Goal: Information Seeking & Learning: Learn about a topic

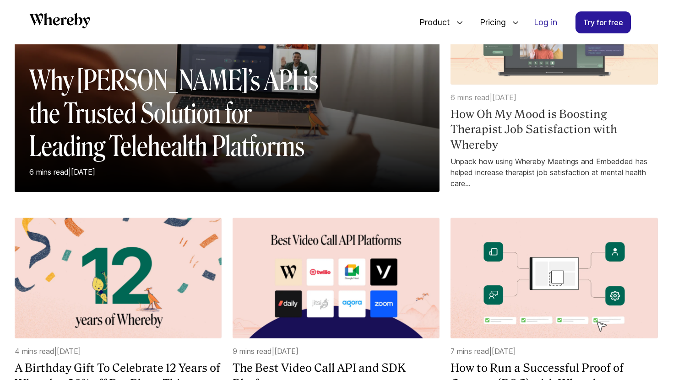
scroll to position [166, 0]
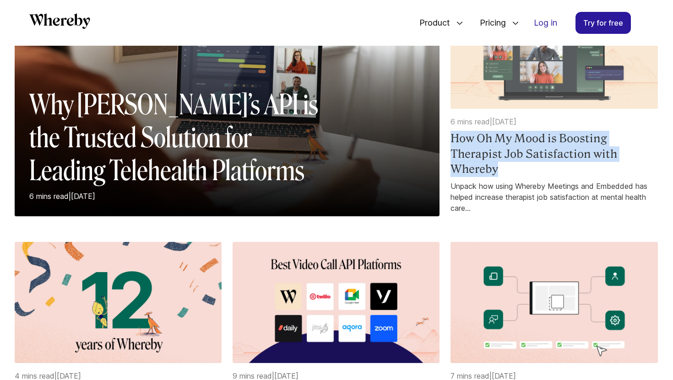
click at [517, 137] on h4 "How Oh My Mood is Boosting Therapist Job Satisfaction with Whereby" at bounding box center [553, 154] width 207 height 46
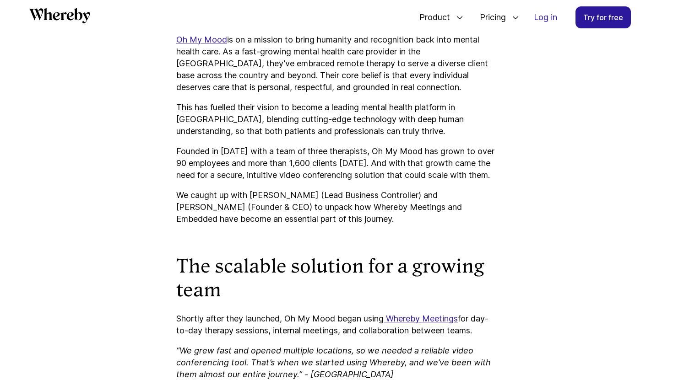
scroll to position [598, 0]
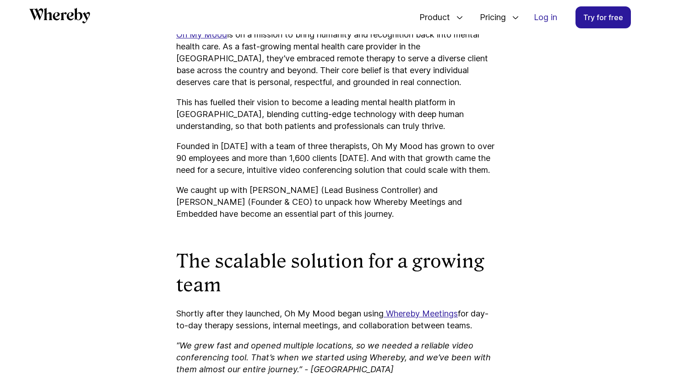
click at [180, 204] on p "We caught up with Annelou Engwegen (Lead Business Controller) and Jaime Essed (…" at bounding box center [336, 202] width 320 height 36
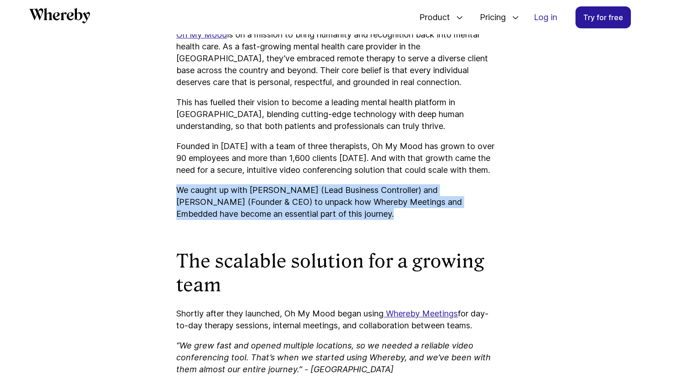
drag, startPoint x: 180, startPoint y: 204, endPoint x: 338, endPoint y: 227, distance: 160.0
click at [338, 220] on p "We caught up with Annelou Engwegen (Lead Business Controller) and Jaime Essed (…" at bounding box center [336, 202] width 320 height 36
copy p "We caught up with Annelou Engwegen (Lead Business Controller) and Jaime Essed (…"
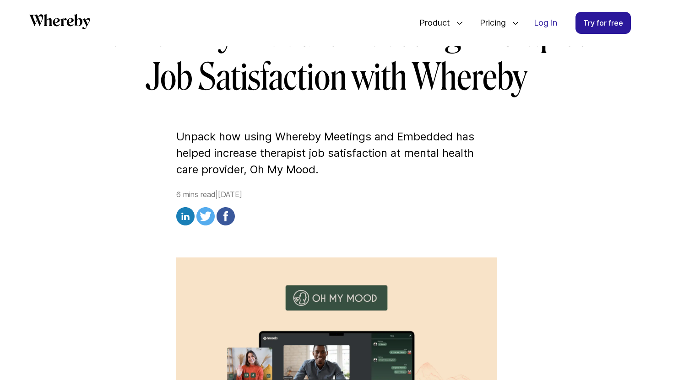
scroll to position [156, 0]
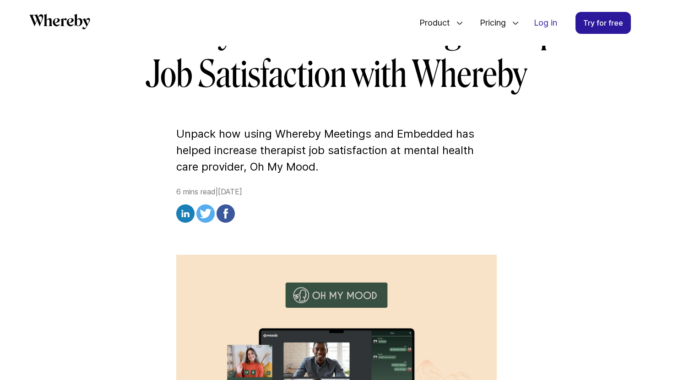
click at [181, 138] on p "Unpack how using Whereby Meetings and Embedded has helped increase therapist jo…" at bounding box center [336, 150] width 320 height 49
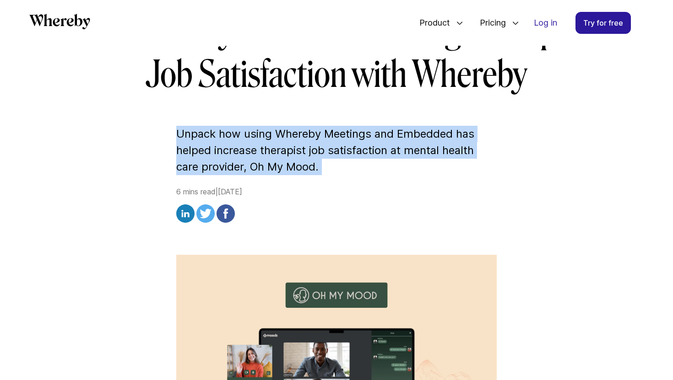
drag, startPoint x: 181, startPoint y: 138, endPoint x: 324, endPoint y: 171, distance: 147.0
click at [324, 171] on p "Unpack how using Whereby Meetings and Embedded has helped increase therapist jo…" at bounding box center [336, 150] width 320 height 49
copy p "Unpack how using Whereby Meetings and Embedded has helped increase therapist jo…"
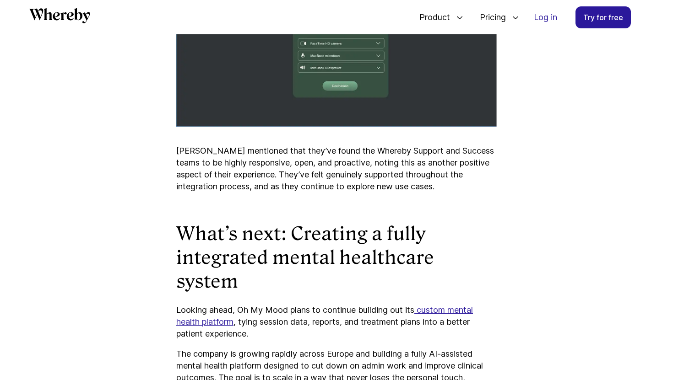
scroll to position [2805, 0]
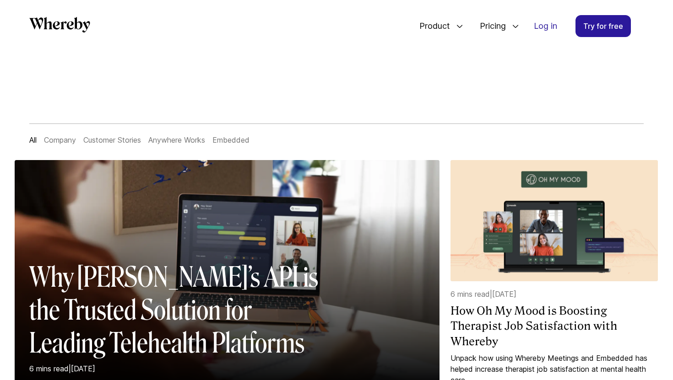
click at [120, 142] on link "Customer Stories" at bounding box center [112, 140] width 58 height 9
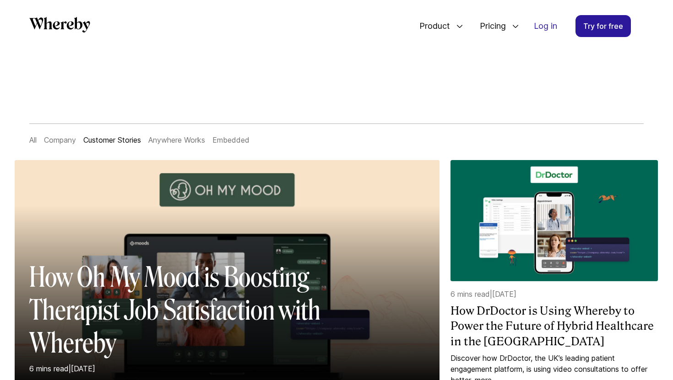
click at [35, 140] on link "All" at bounding box center [32, 140] width 7 height 9
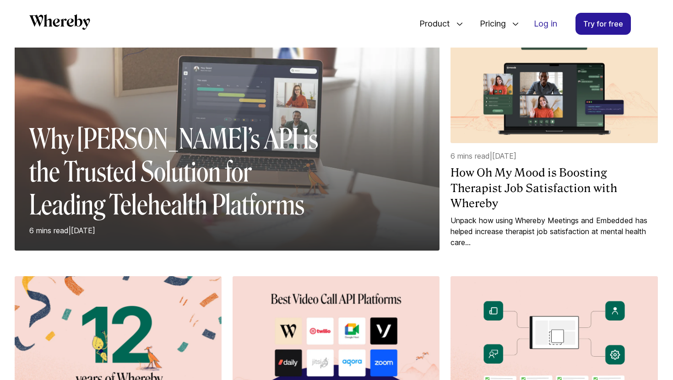
scroll to position [135, 0]
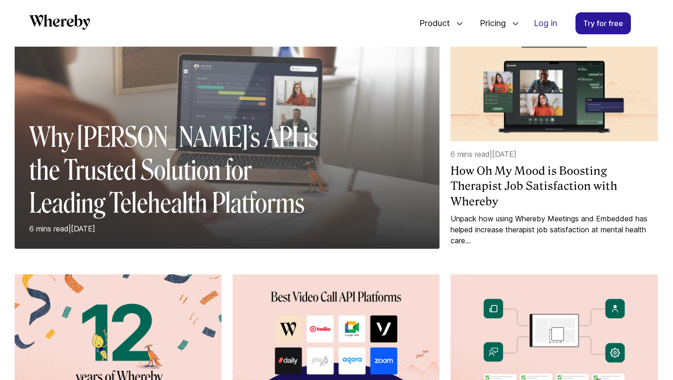
click at [152, 146] on h2 "Why [PERSON_NAME]’s API is the Trusted Solution for Leading Telehealth Platforms" at bounding box center [178, 170] width 298 height 99
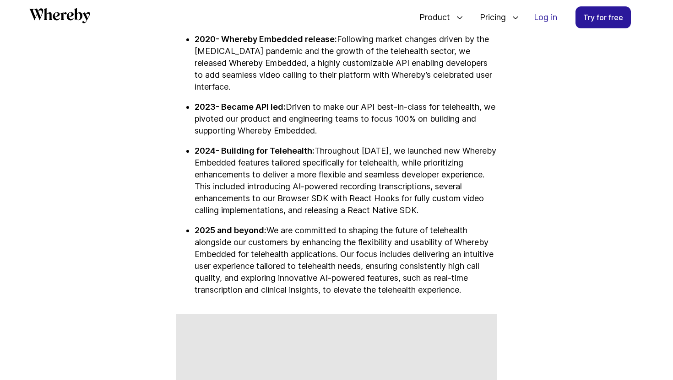
scroll to position [2579, 0]
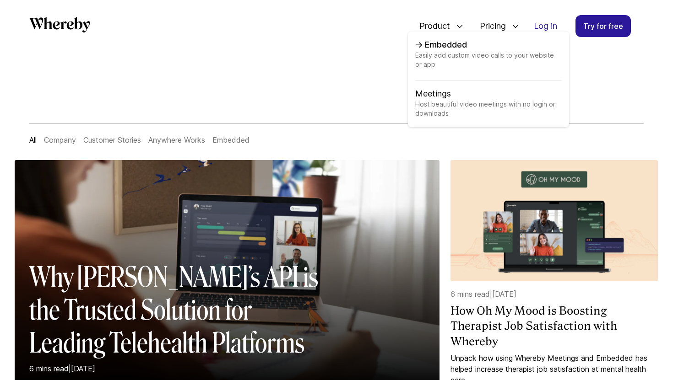
click at [447, 42] on link "Embedded Easily add custom video calls to your website or app" at bounding box center [488, 60] width 146 height 42
